Goal: Task Accomplishment & Management: Use online tool/utility

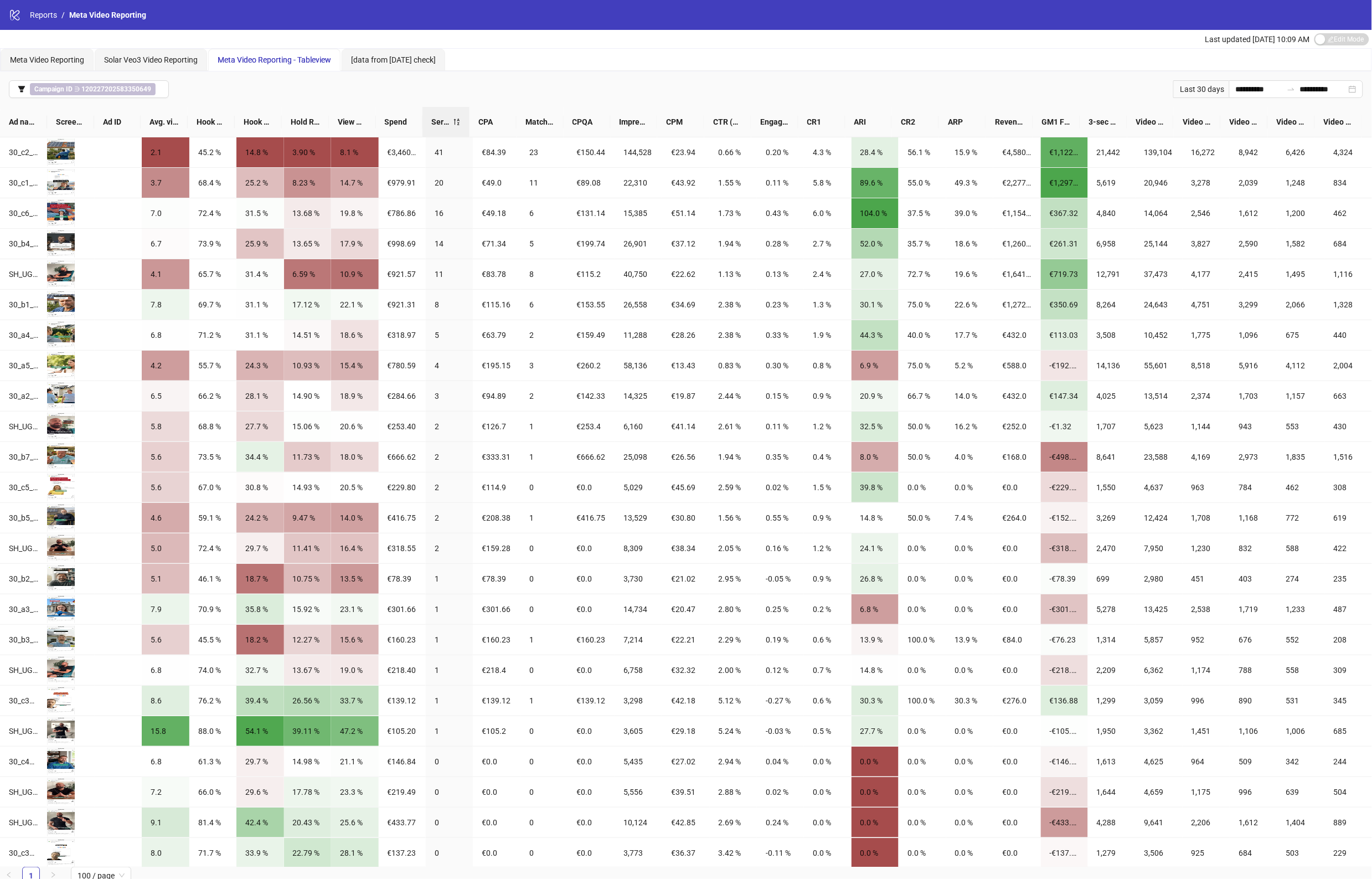
click at [283, 59] on span "Meta Video Reporting - Tableview" at bounding box center [274, 60] width 113 height 9
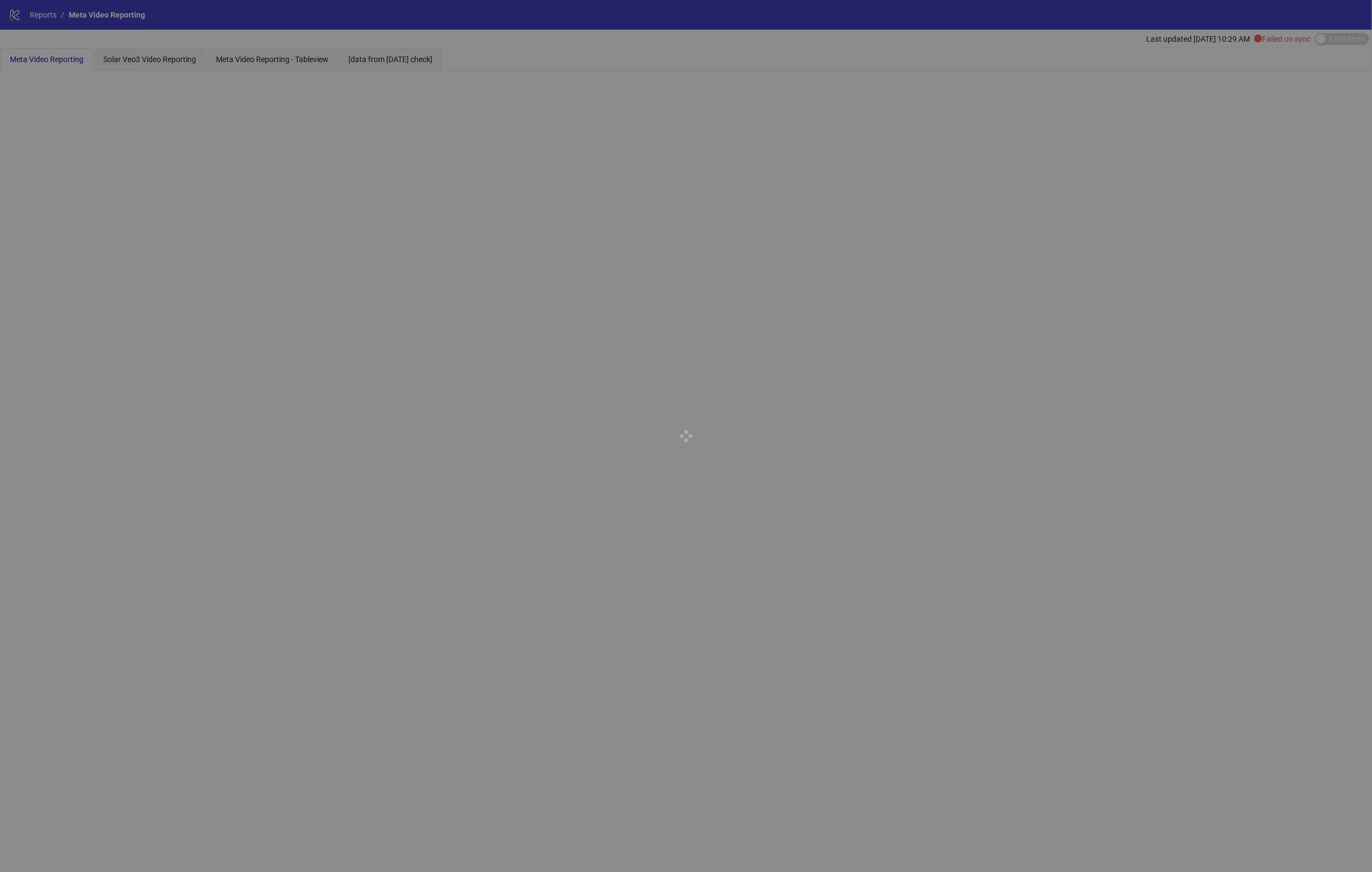
click at [287, 59] on div at bounding box center [686, 436] width 1372 height 872
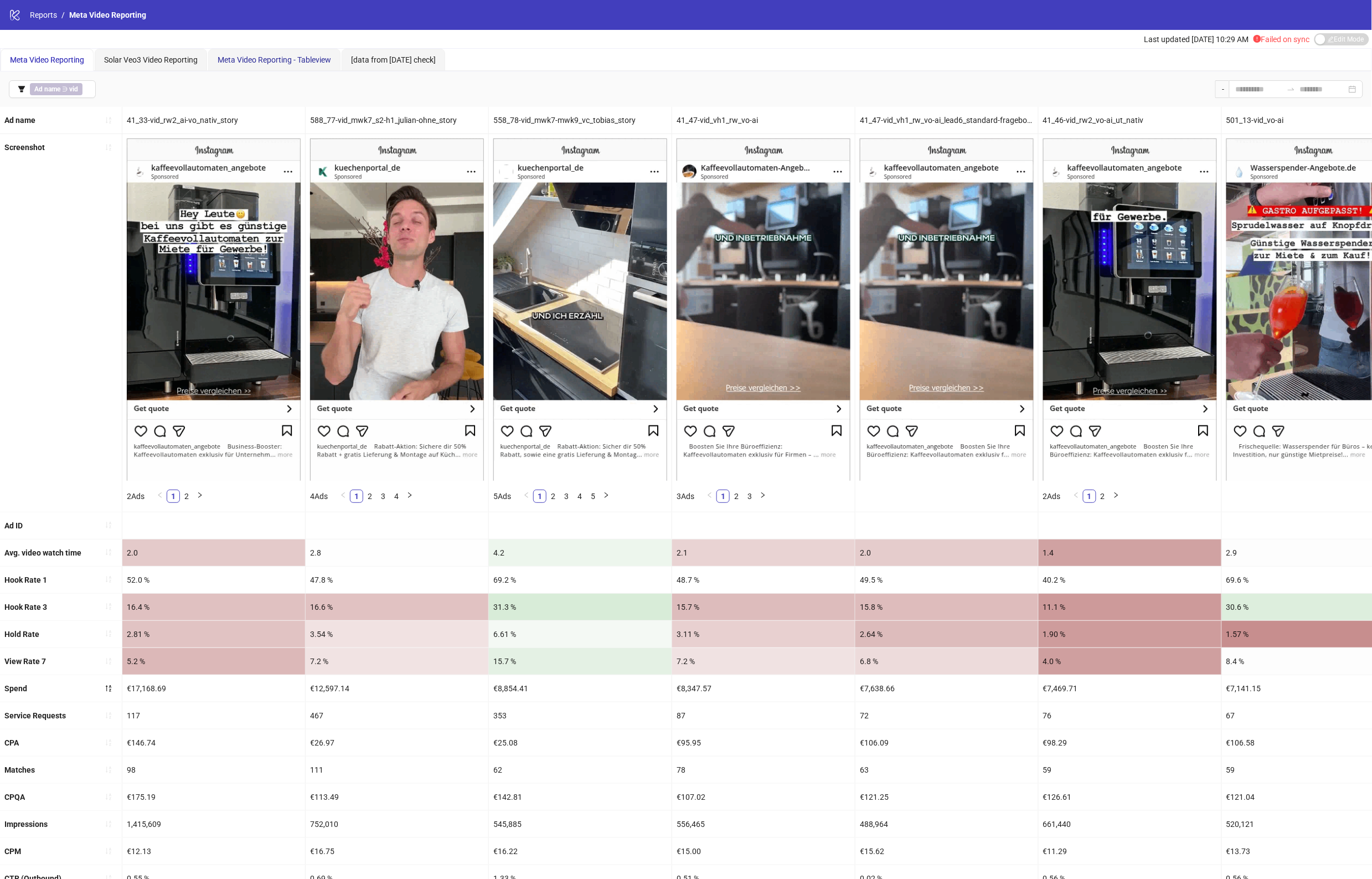
click at [296, 63] on span "Meta Video Reporting - Tableview" at bounding box center [274, 60] width 113 height 9
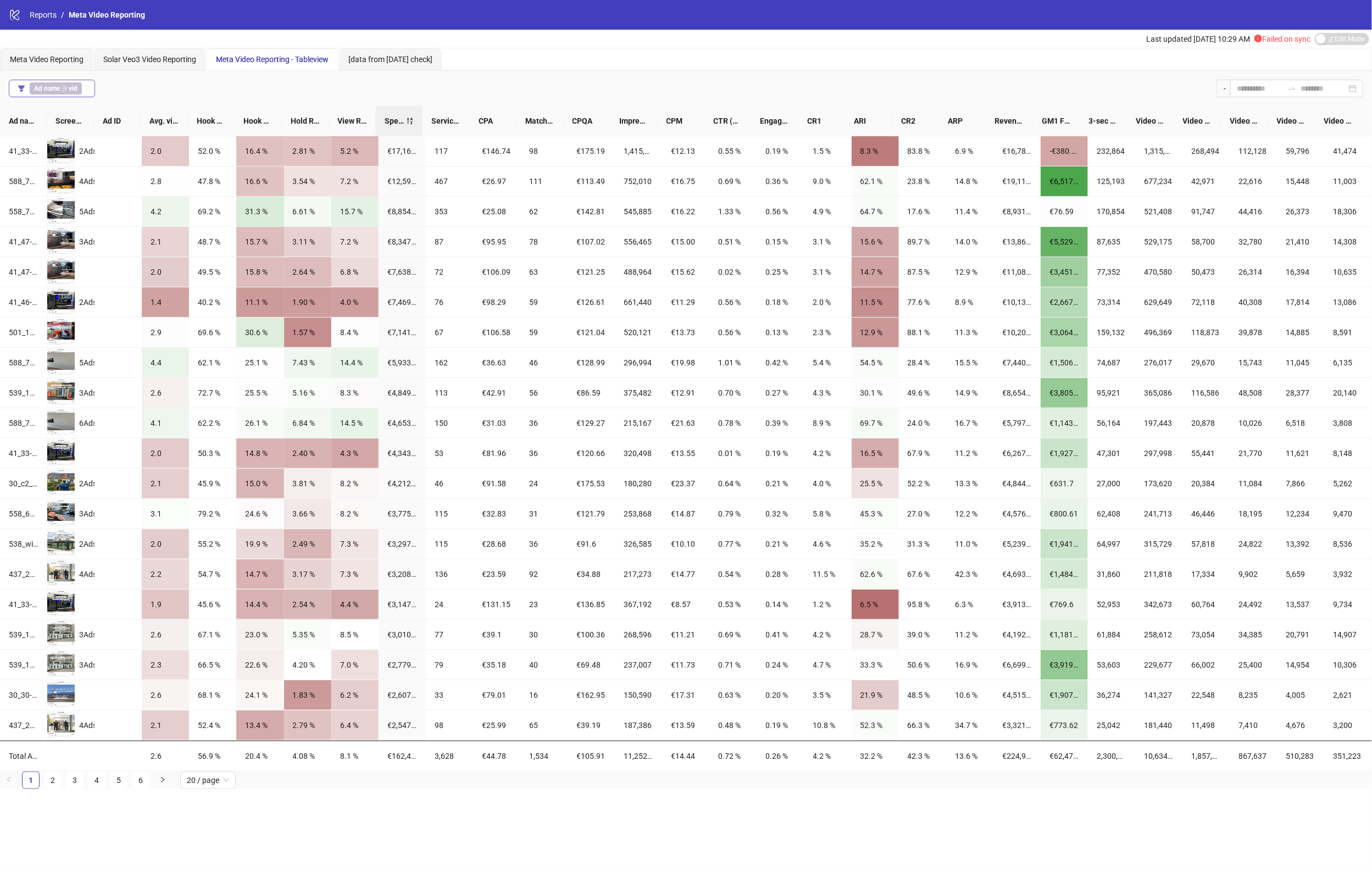
click at [74, 85] on b "vid" at bounding box center [73, 88] width 9 height 8
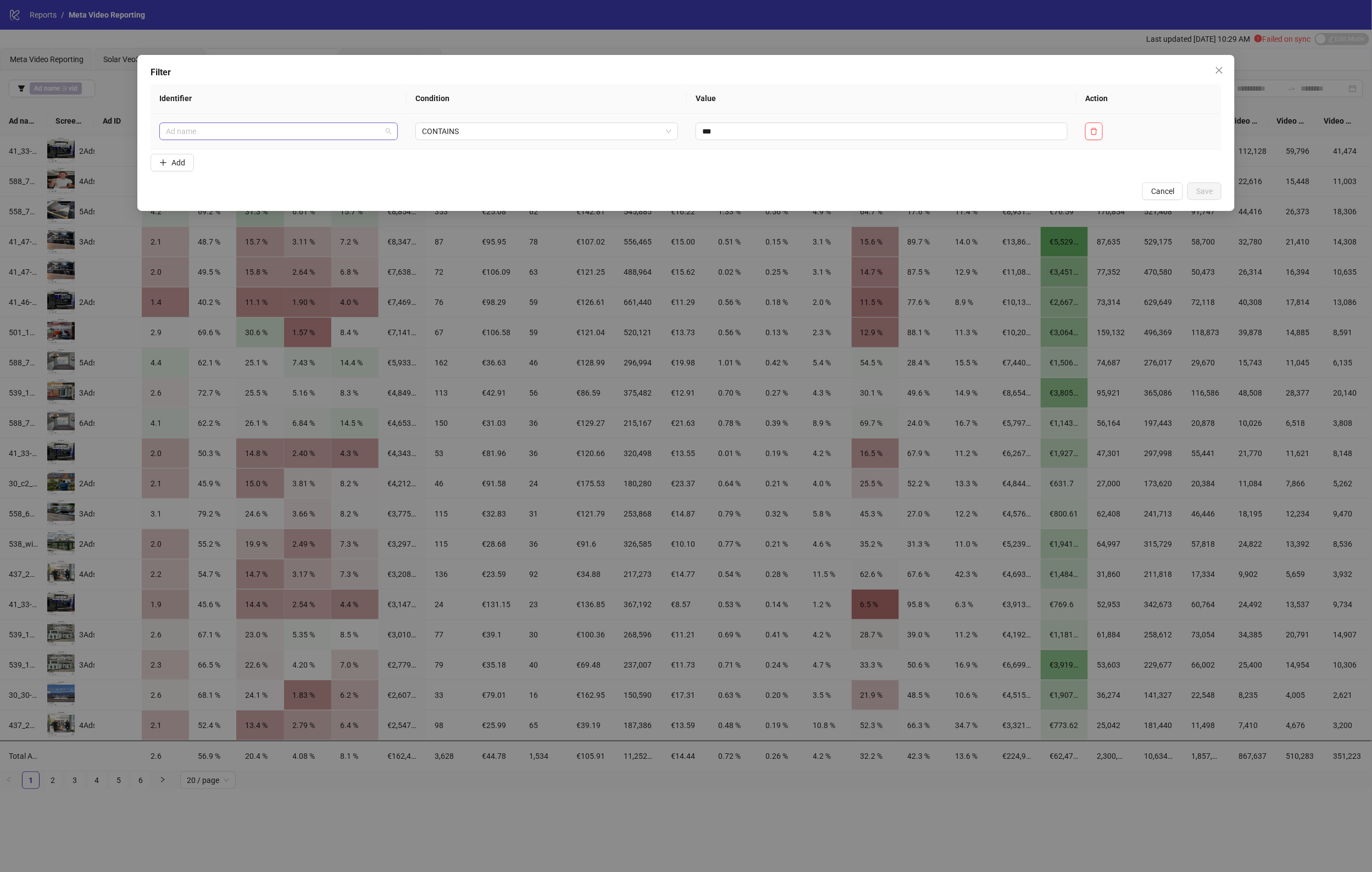
click at [352, 125] on span "Ad name" at bounding box center [278, 132] width 226 height 17
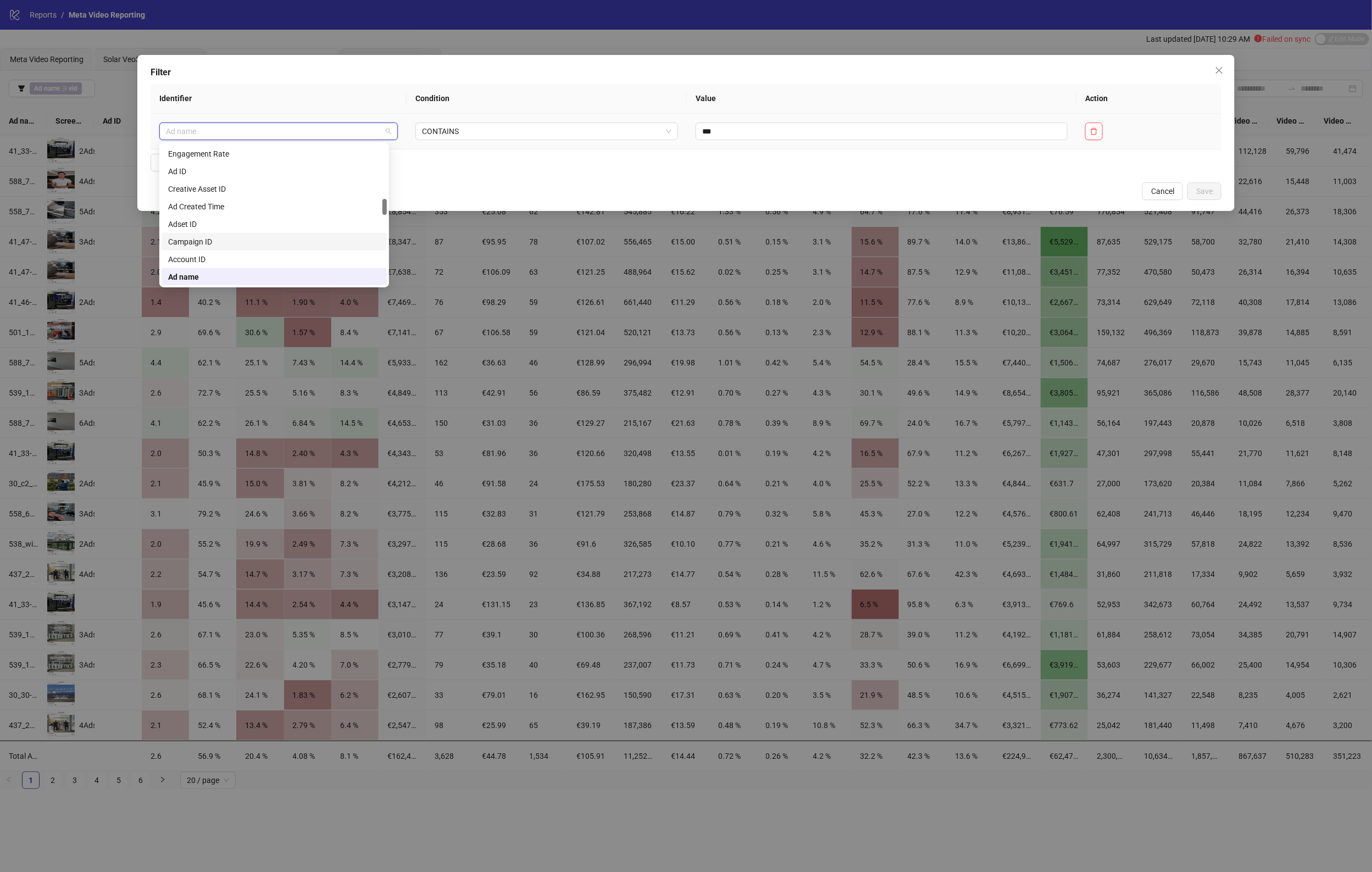
click at [262, 244] on div "Campaign ID" at bounding box center [274, 242] width 212 height 12
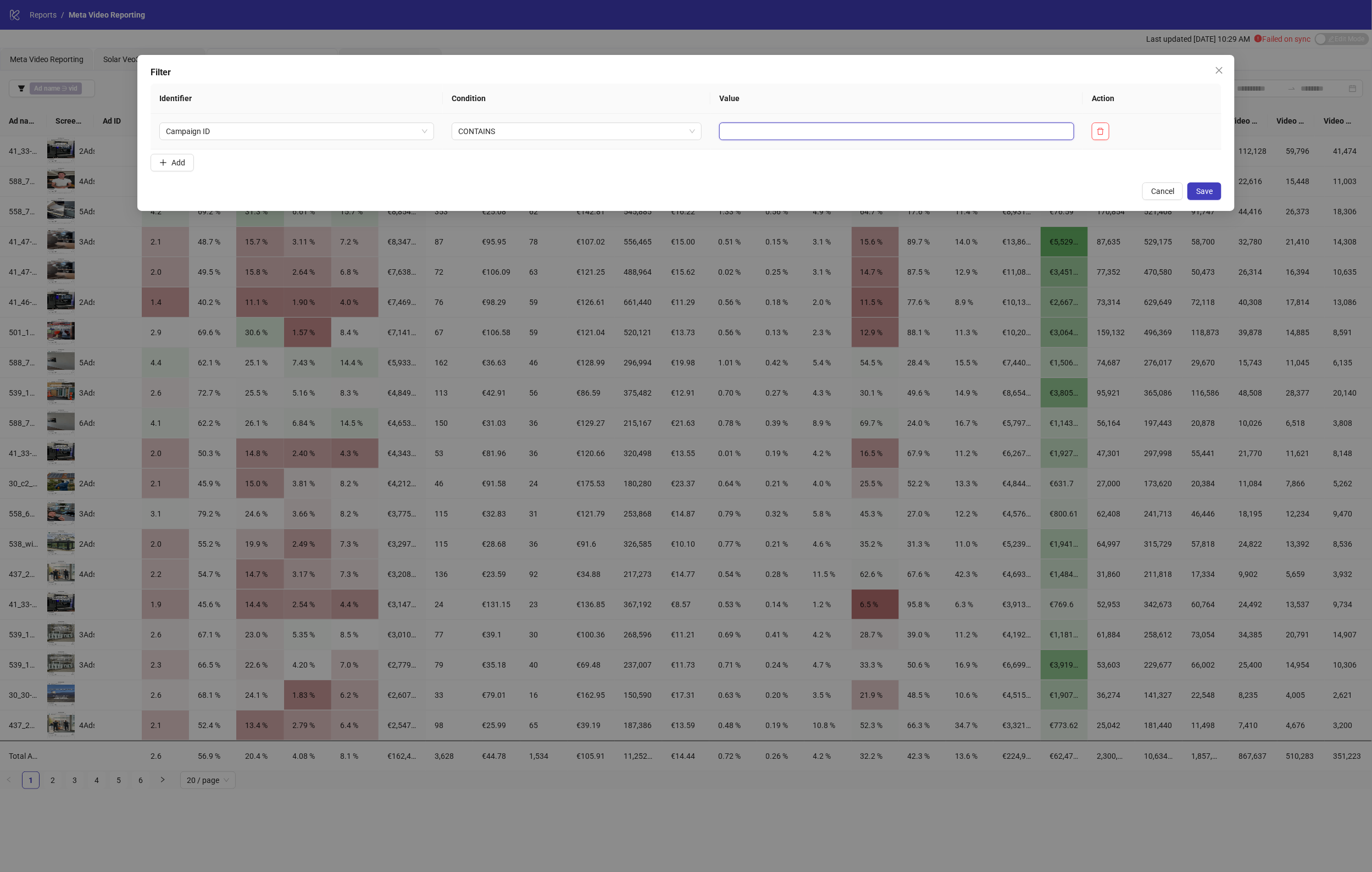
click at [731, 135] on input "text" at bounding box center [896, 132] width 355 height 18
click at [784, 127] on input "text" at bounding box center [896, 132] width 355 height 18
paste input "**********"
type input "**********"
click at [1207, 190] on span "Save" at bounding box center [1204, 191] width 17 height 9
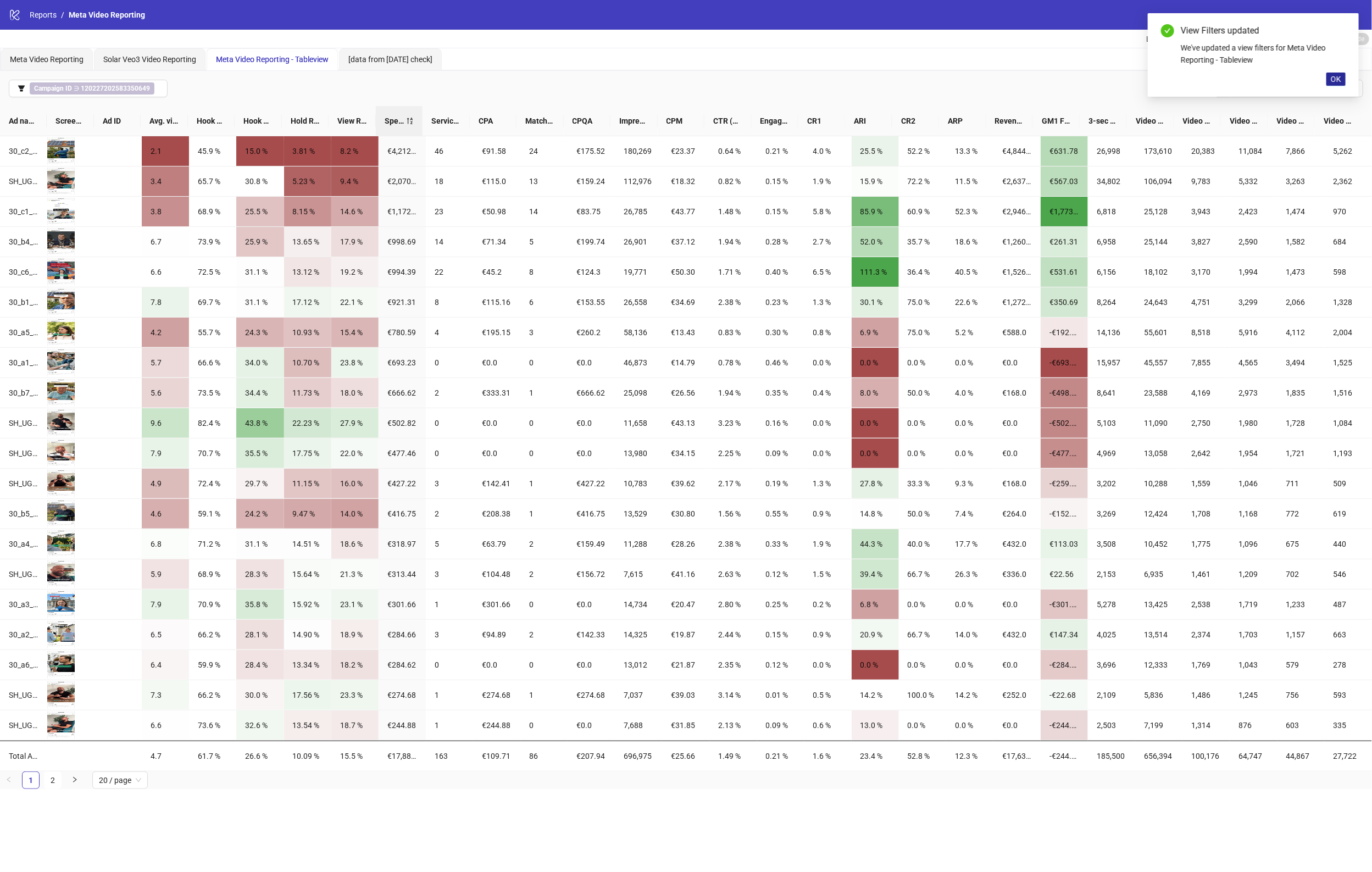
click at [1339, 77] on span "OK" at bounding box center [1336, 80] width 10 height 9
